Goal: Task Accomplishment & Management: Use online tool/utility

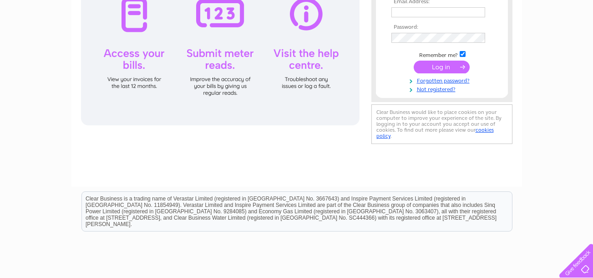
type input "colin.ains@utdsl.com"
click at [444, 65] on input "submit" at bounding box center [442, 67] width 56 height 13
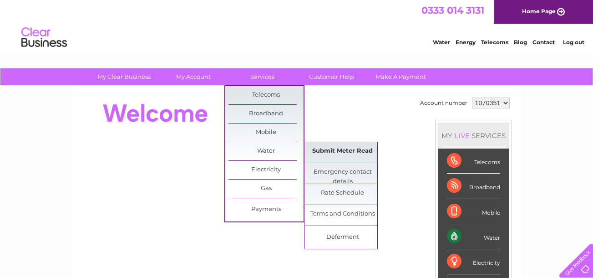
click at [327, 153] on link "Submit Meter Read" at bounding box center [342, 151] width 75 height 18
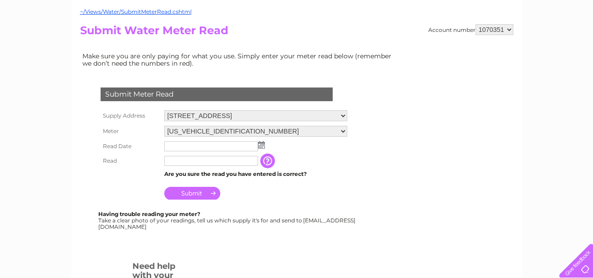
scroll to position [91, 0]
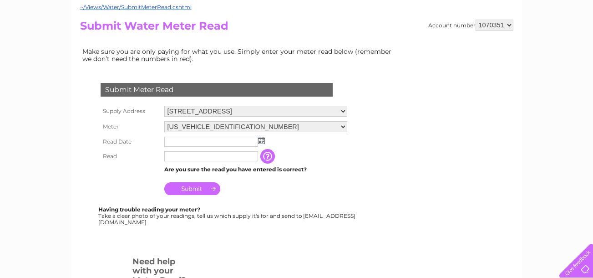
click at [264, 141] on img at bounding box center [261, 140] width 7 height 7
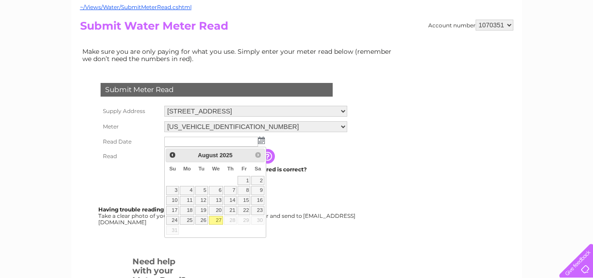
click at [216, 218] on link "27" at bounding box center [216, 220] width 15 height 9
type input "2025/08/27"
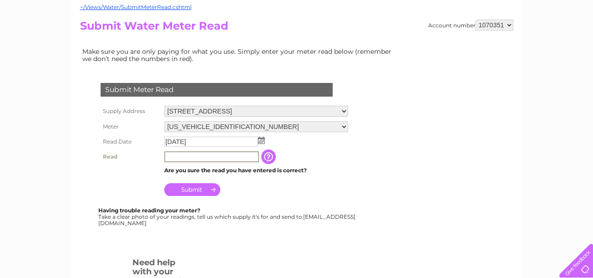
click at [187, 155] on input "text" at bounding box center [211, 156] width 95 height 11
type input "1"
click at [204, 191] on input "Submit" at bounding box center [192, 189] width 56 height 13
click at [200, 188] on input "Submit" at bounding box center [192, 188] width 56 height 13
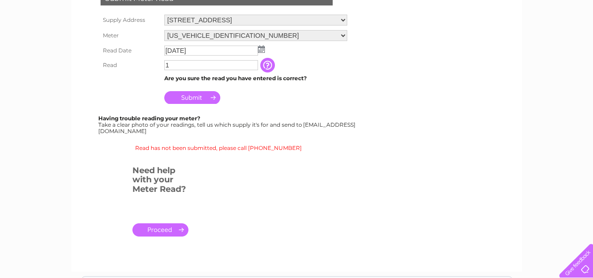
scroll to position [137, 0]
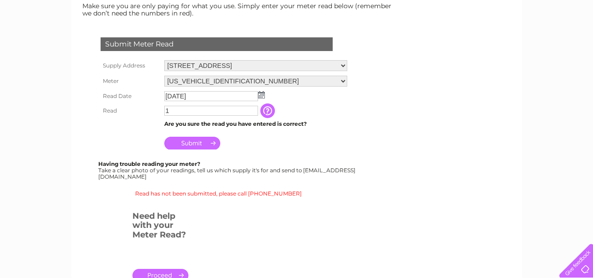
click at [200, 142] on input "Submit" at bounding box center [192, 143] width 56 height 13
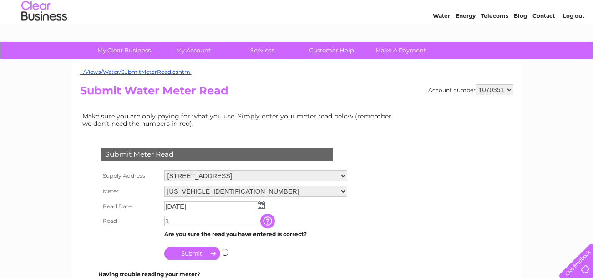
scroll to position [0, 0]
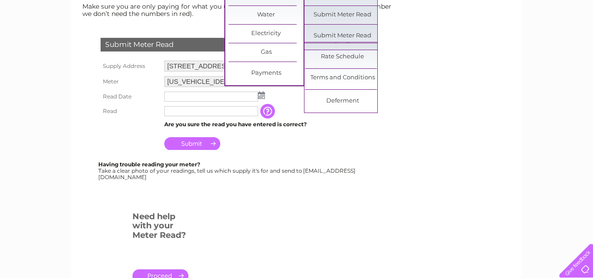
scroll to position [137, 0]
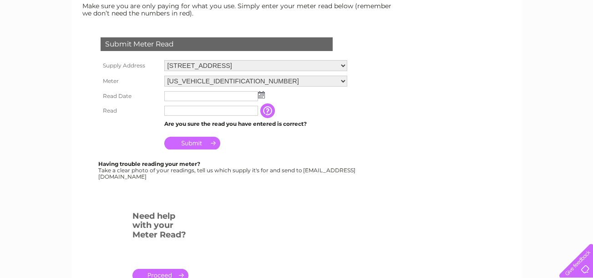
click at [262, 96] on img at bounding box center [261, 94] width 7 height 7
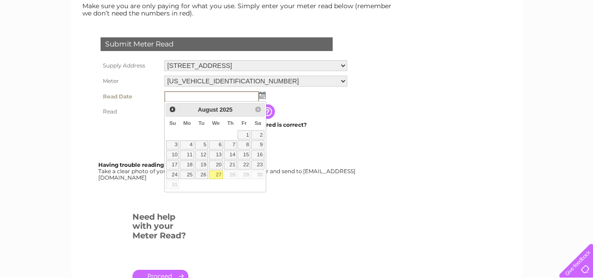
click at [218, 176] on link "27" at bounding box center [216, 174] width 15 height 9
type input "2025/08/27"
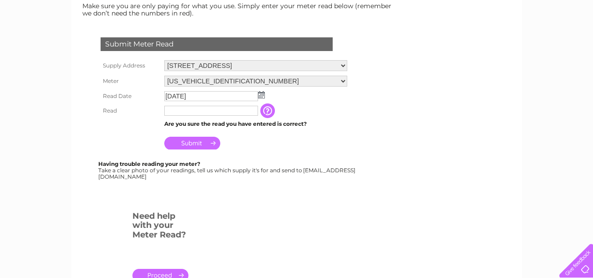
click at [182, 109] on input "text" at bounding box center [211, 111] width 94 height 10
type input "1"
click at [189, 143] on input "Submit" at bounding box center [192, 143] width 56 height 13
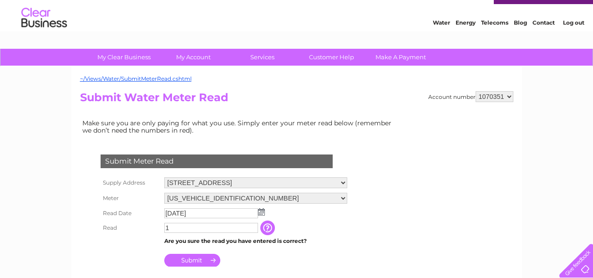
scroll to position [65, 0]
